Goal: Information Seeking & Learning: Learn about a topic

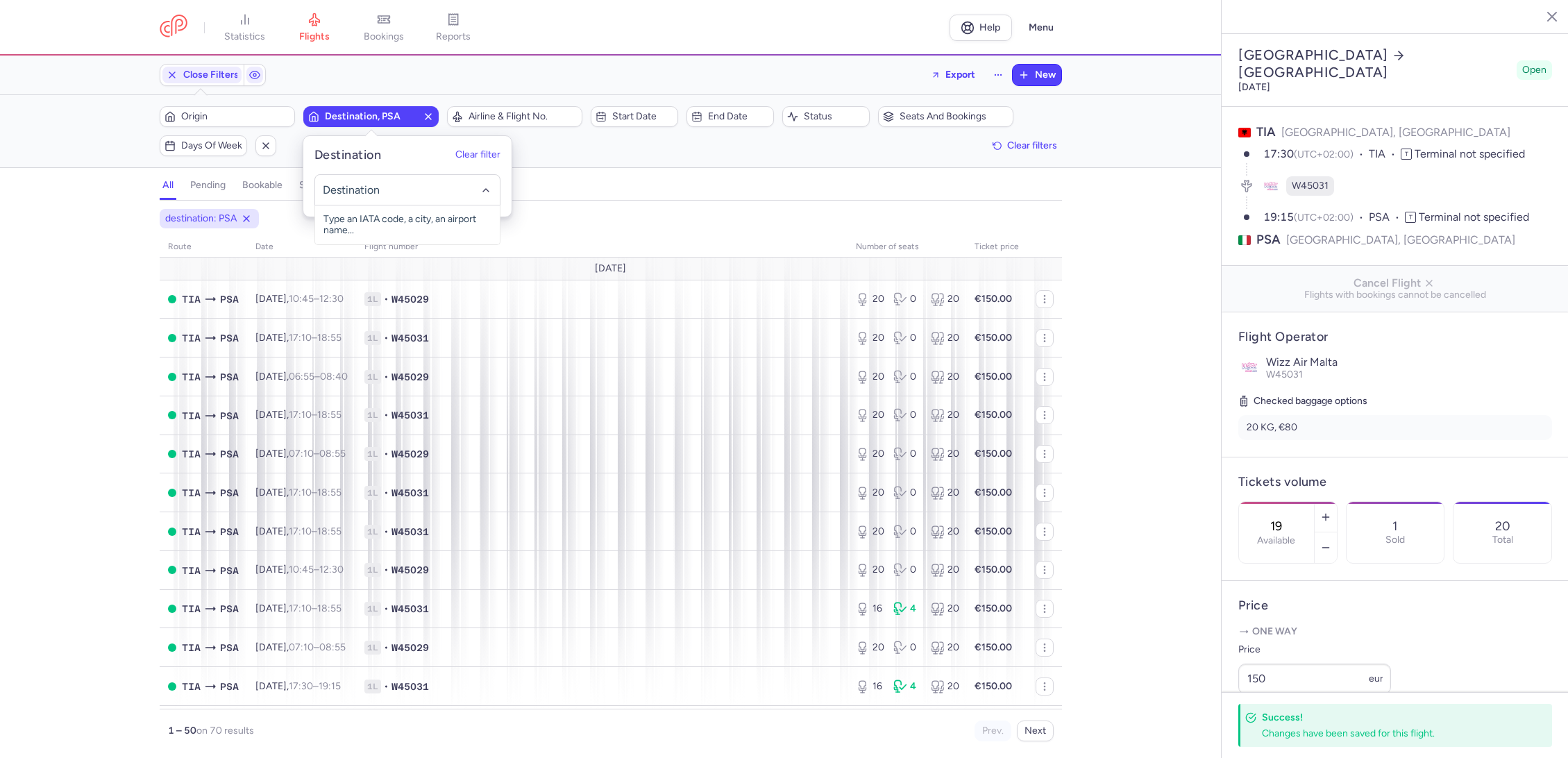
select select "hours"
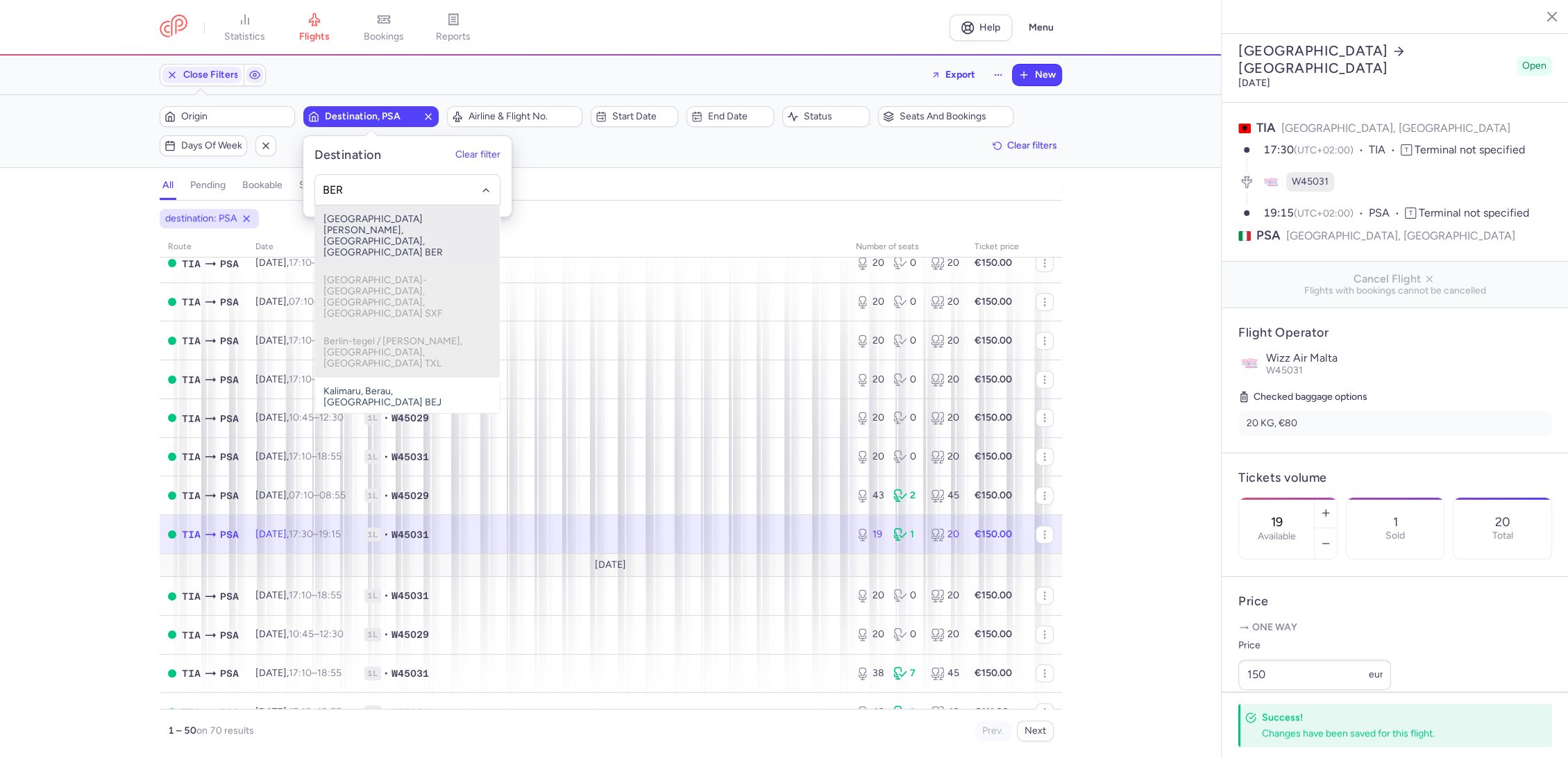
click at [383, 215] on span "[GEOGRAPHIC_DATA][PERSON_NAME], [GEOGRAPHIC_DATA], [GEOGRAPHIC_DATA] BER" at bounding box center [407, 236] width 184 height 61
type input "BER"
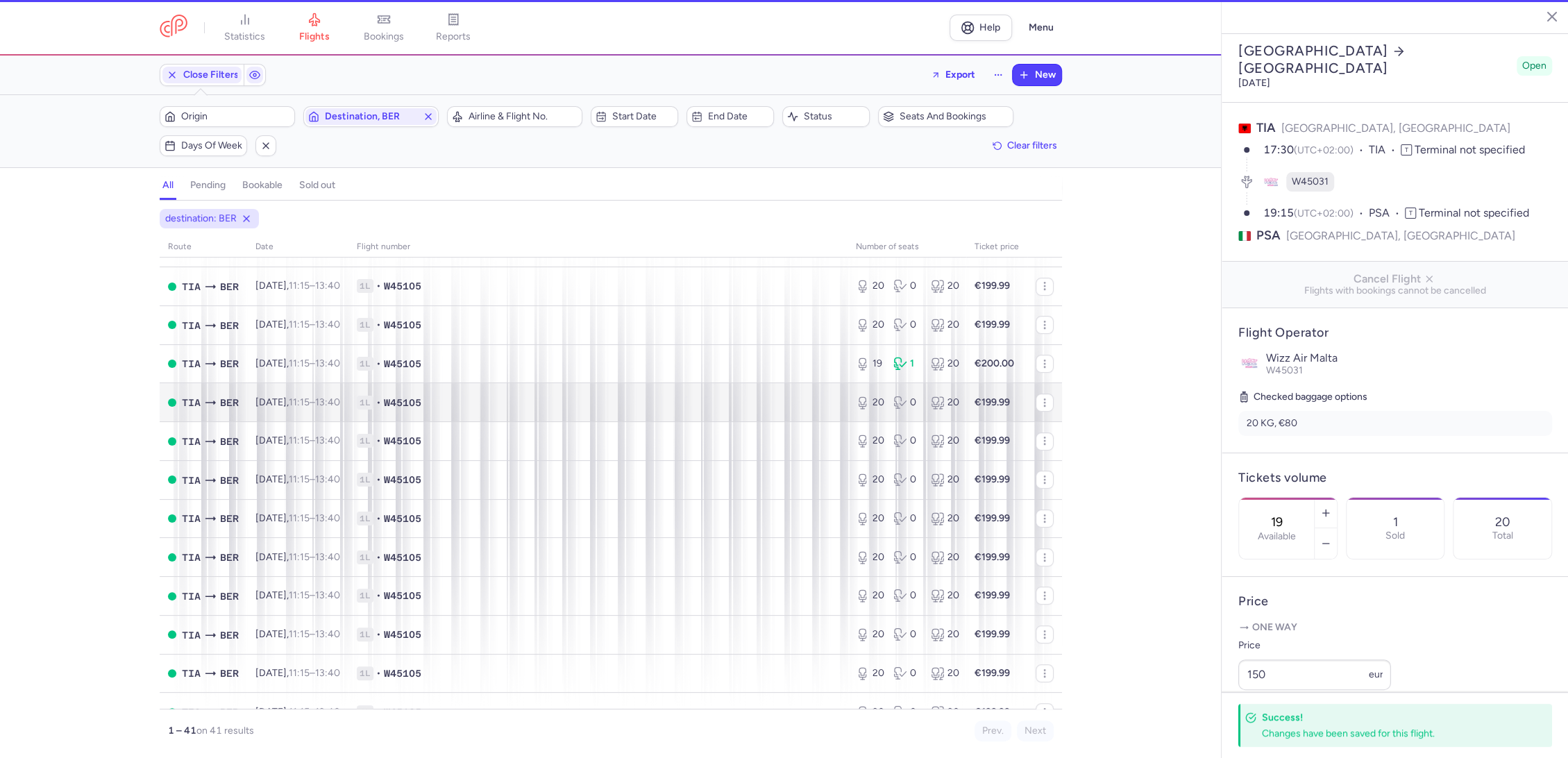
scroll to position [601, 0]
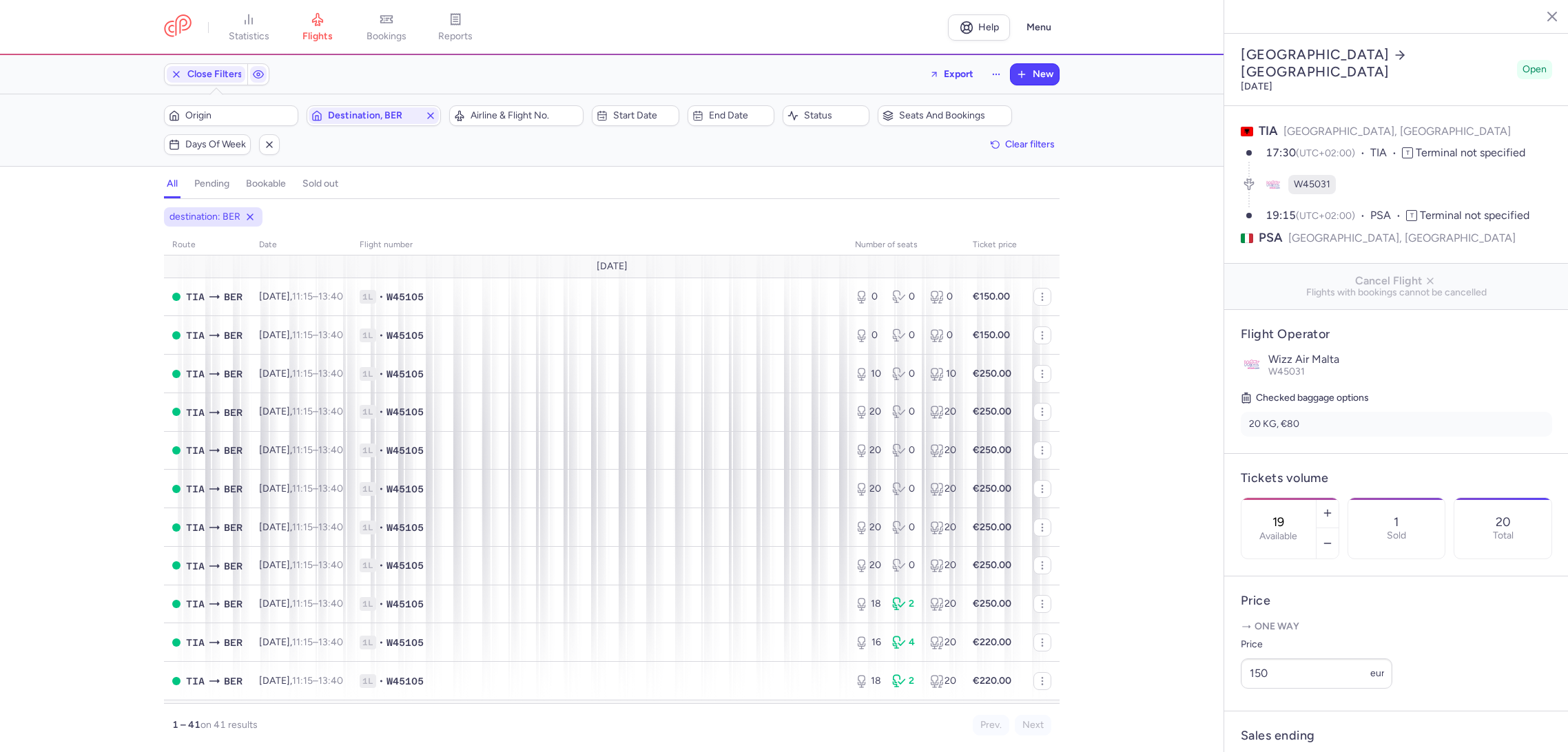
select select "hours"
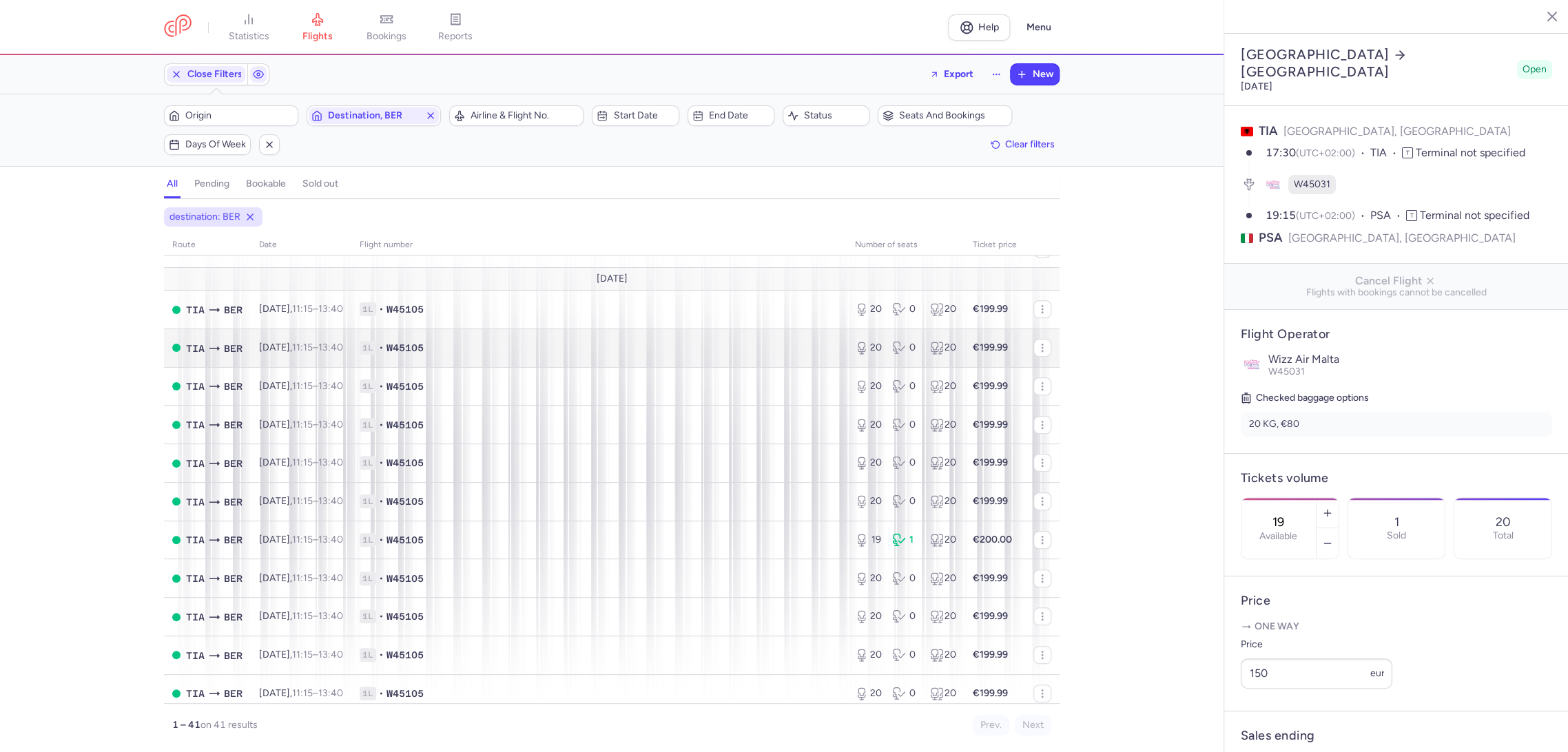
scroll to position [459, 0]
